Goal: Task Accomplishment & Management: Use online tool/utility

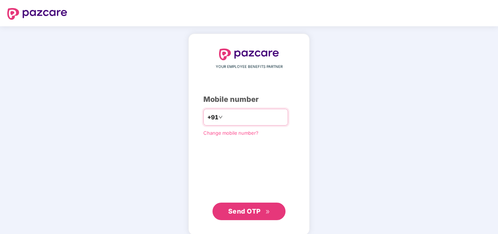
type input "**********"
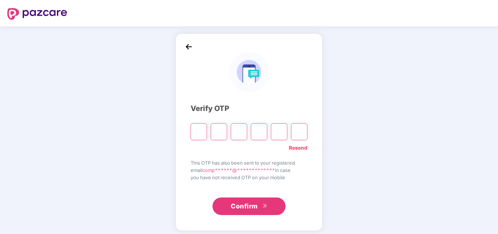
type input "*"
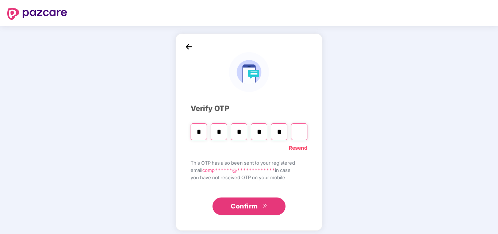
type input "*"
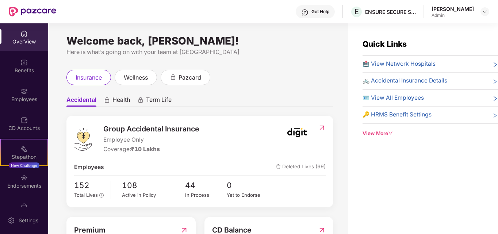
click at [273, 82] on div "insurance wellness pazcard" at bounding box center [199, 77] width 267 height 15
click at [390, 97] on span "🪪 View All Employees" at bounding box center [392, 97] width 61 height 9
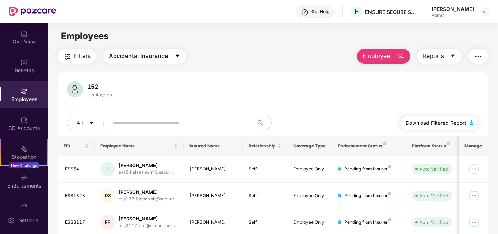
click at [433, 125] on span "Download Filtered Report" at bounding box center [435, 123] width 61 height 8
